Goal: Transaction & Acquisition: Purchase product/service

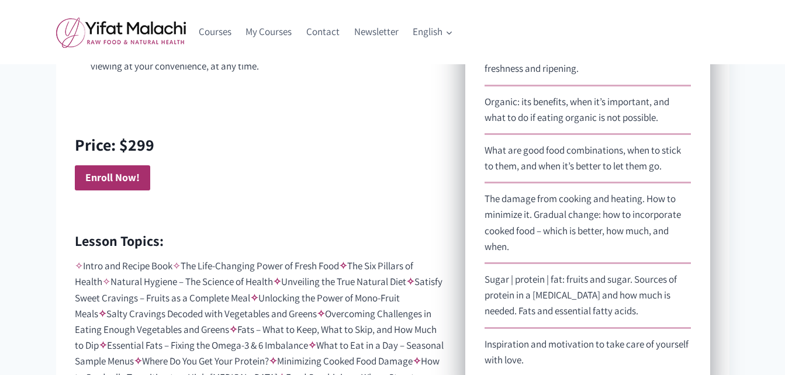
scroll to position [826, 0]
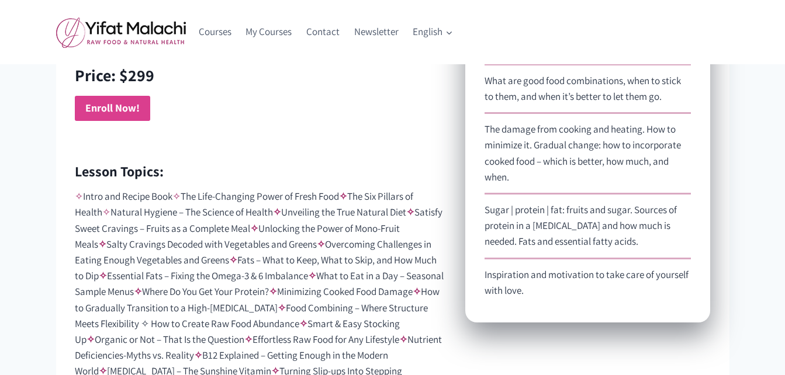
click at [113, 108] on strong "Enroll Now!" at bounding box center [112, 107] width 54 height 13
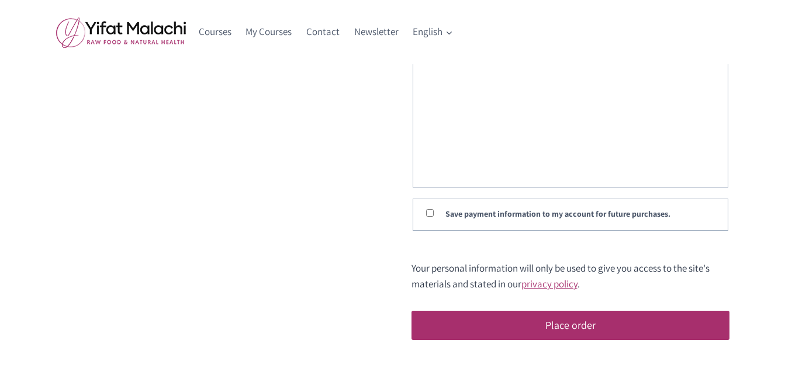
scroll to position [323, 0]
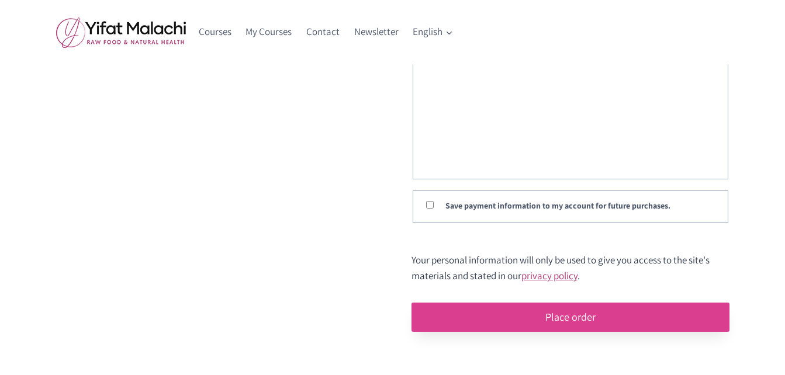
click at [573, 318] on button "Place order" at bounding box center [570, 317] width 318 height 29
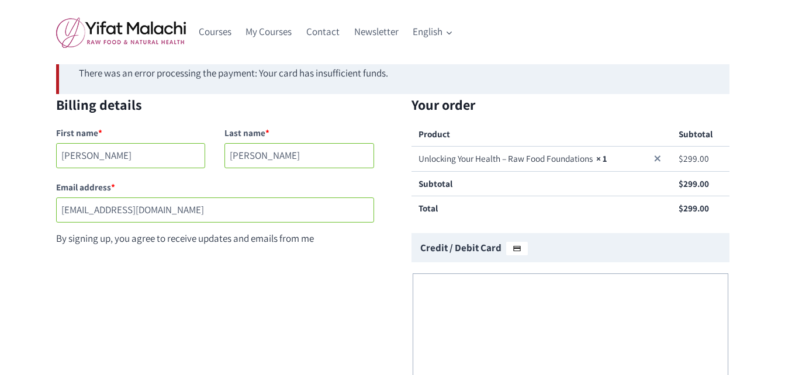
scroll to position [88, 0]
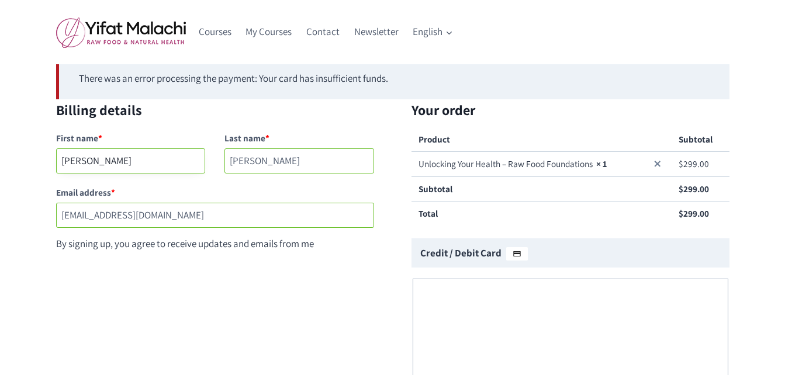
drag, startPoint x: 61, startPoint y: 162, endPoint x: 140, endPoint y: 183, distance: 81.1
click at [140, 183] on div "First name * Lydia Last name * Scoggins Email address * mochalata1@yahoo.com By…" at bounding box center [215, 189] width 318 height 124
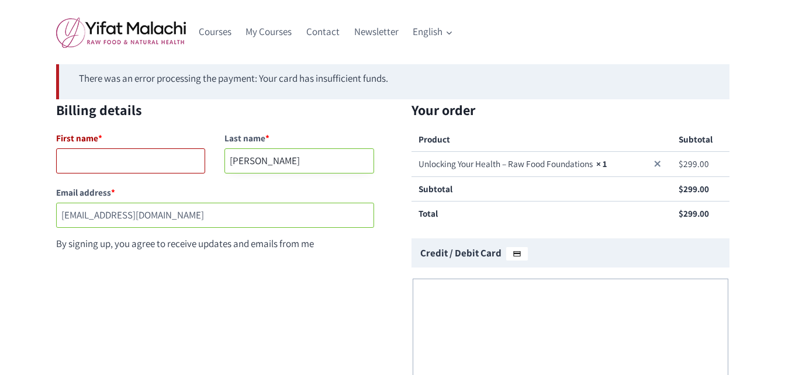
drag, startPoint x: 230, startPoint y: 164, endPoint x: 308, endPoint y: 174, distance: 78.4
click at [308, 174] on input "Scoggins" at bounding box center [299, 160] width 150 height 25
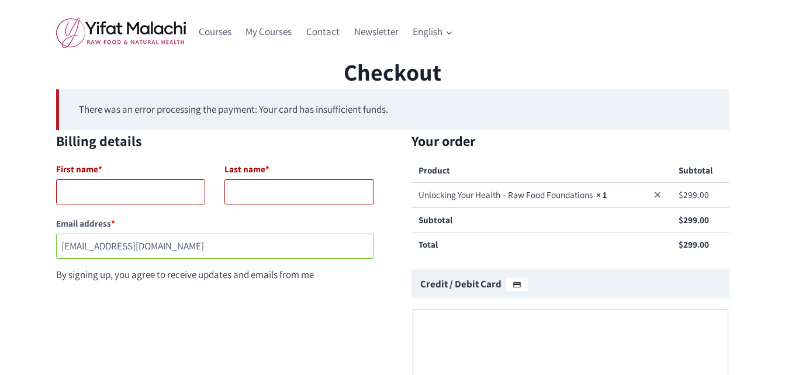
scroll to position [0, 0]
